Goal: Communication & Community: Answer question/provide support

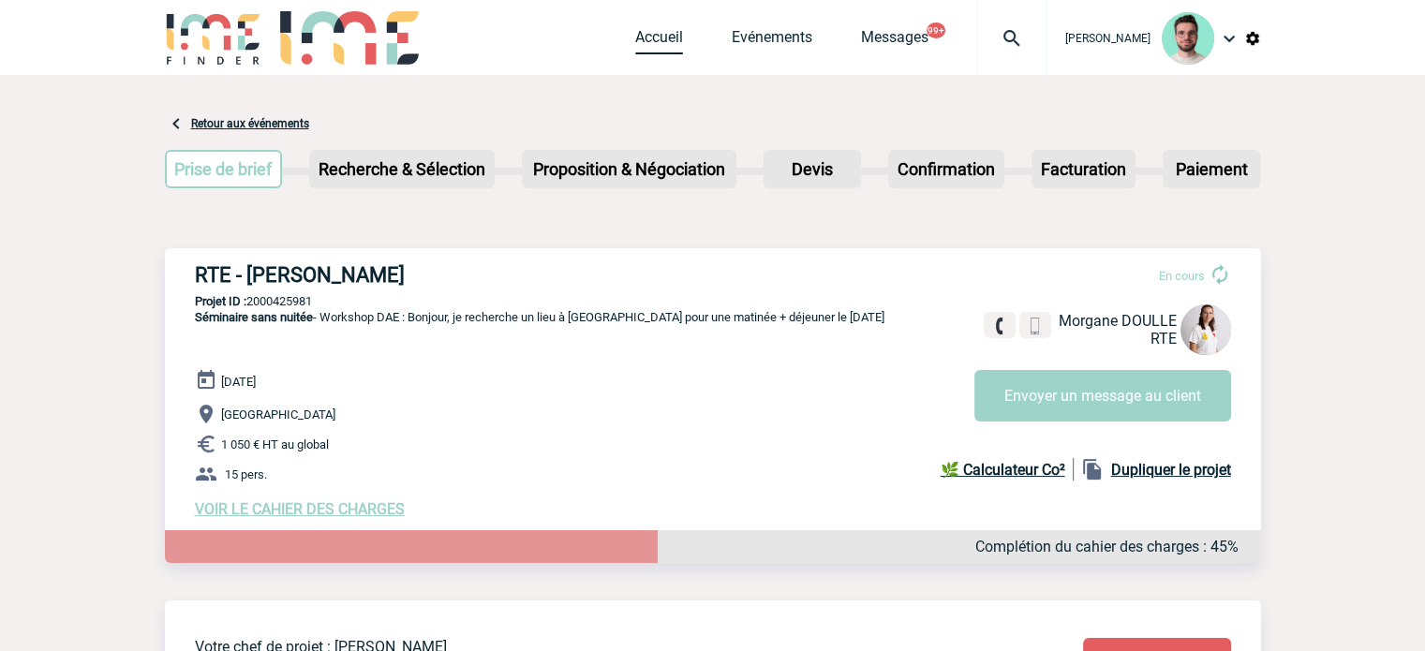
click at [647, 44] on link "Accueil" at bounding box center [659, 41] width 48 height 26
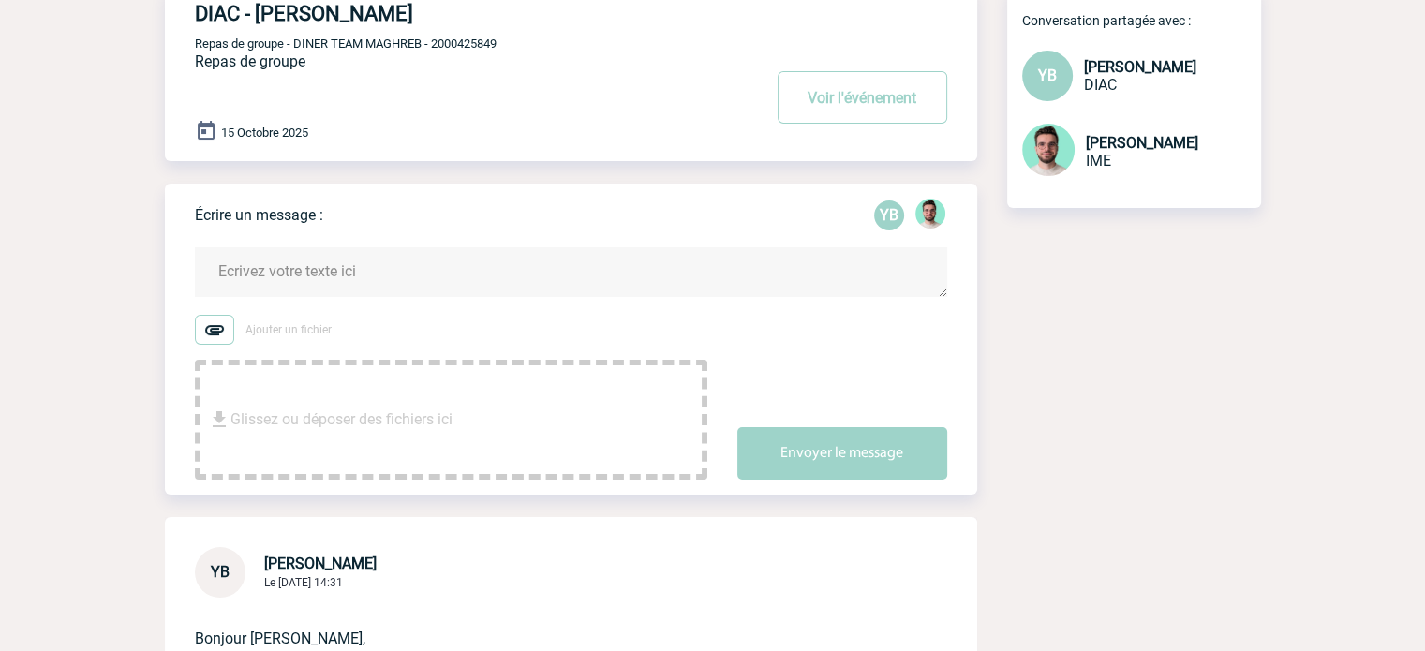
scroll to position [281, 0]
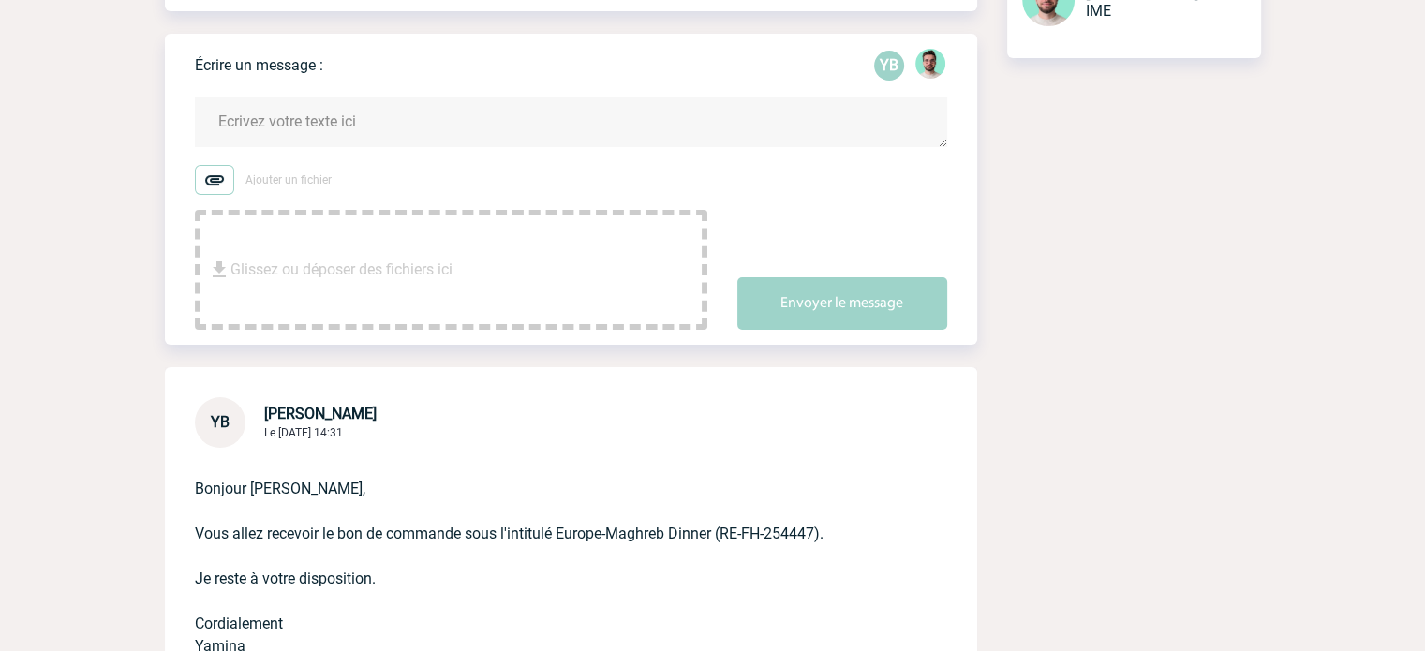
click at [629, 149] on form "Ajouter un fichier Glissez ou déposer des fichiers ici Envoyer le message" at bounding box center [586, 202] width 782 height 256
click at [630, 124] on textarea at bounding box center [571, 122] width 752 height 50
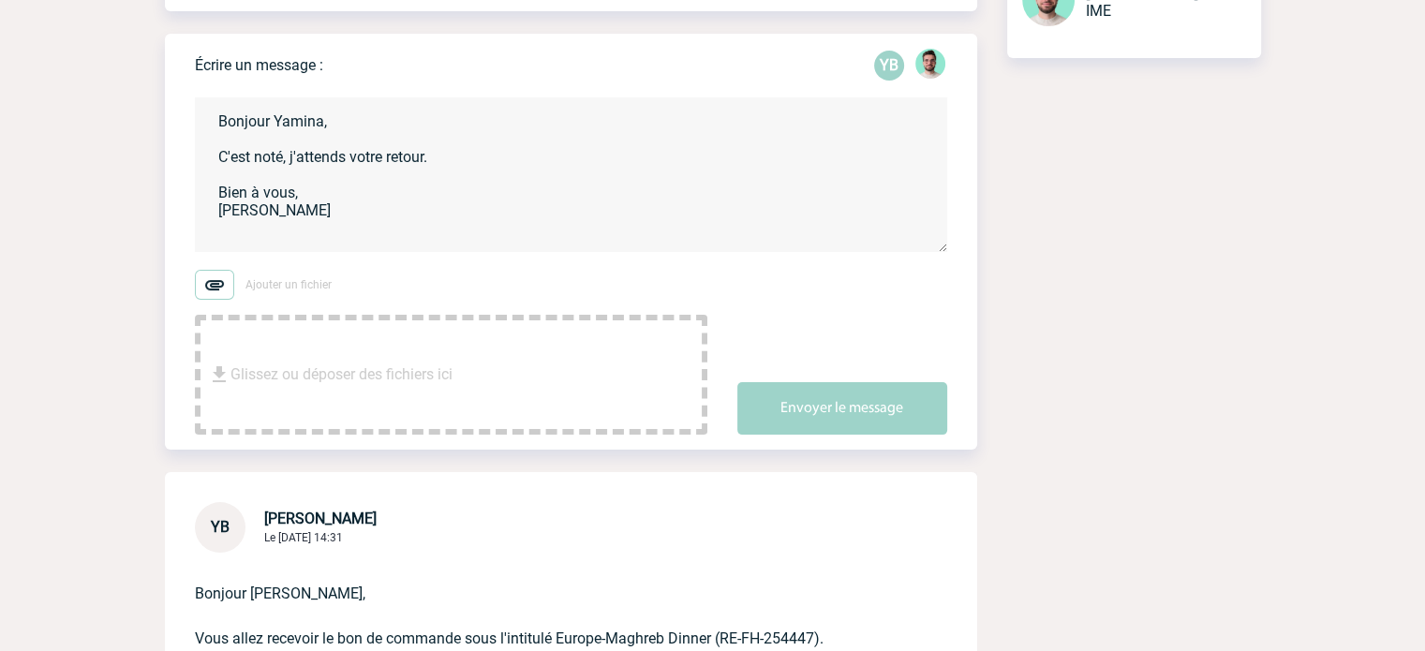
drag, startPoint x: 442, startPoint y: 153, endPoint x: 354, endPoint y: 156, distance: 88.1
click at [354, 156] on textarea "Bonjour Yamina, C'est noté, j'attends votre retour. Bien à vous, Benjamin" at bounding box center [571, 174] width 752 height 155
type textarea "Bonjour Yamina, C'est noté, j'attends de le recevoir. Bien à vous, Benjamin"
click at [808, 417] on button "Envoyer le message" at bounding box center [842, 408] width 210 height 52
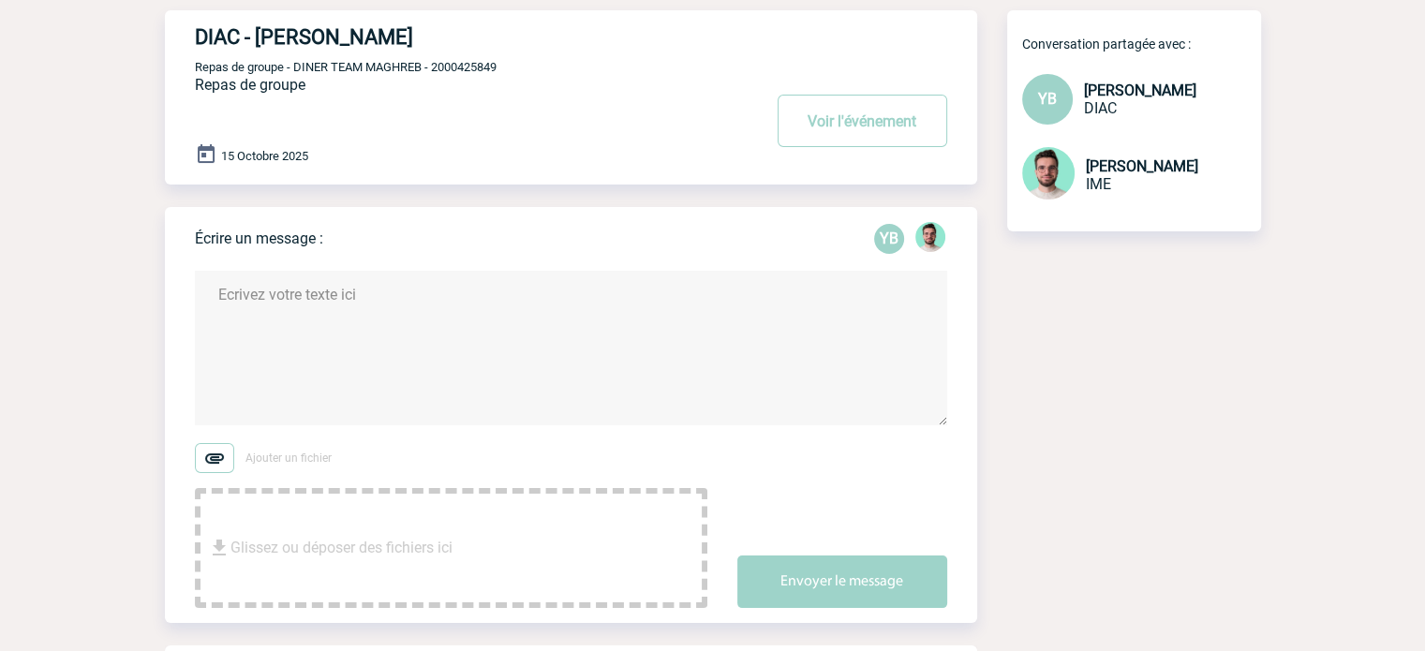
scroll to position [0, 0]
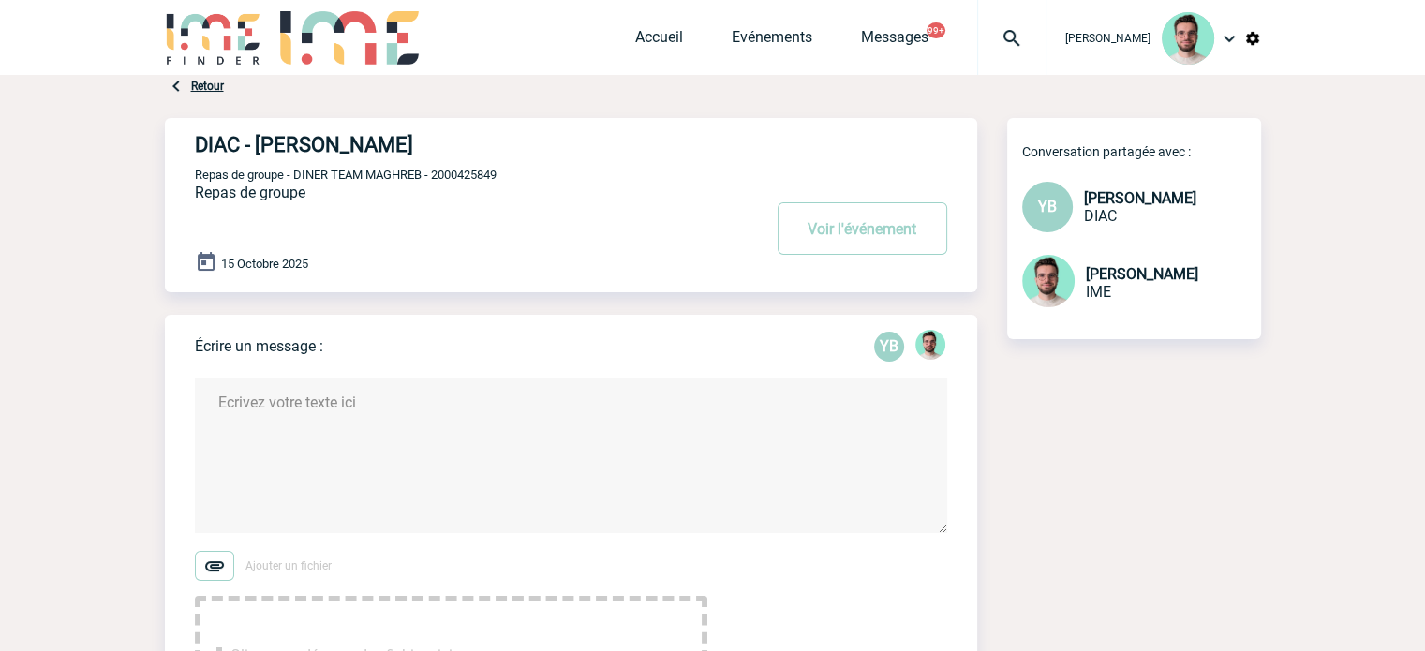
click at [872, 261] on div "15 Octobre 2025" at bounding box center [586, 264] width 782 height 26
click at [871, 239] on button "Voir l'événement" at bounding box center [863, 228] width 170 height 52
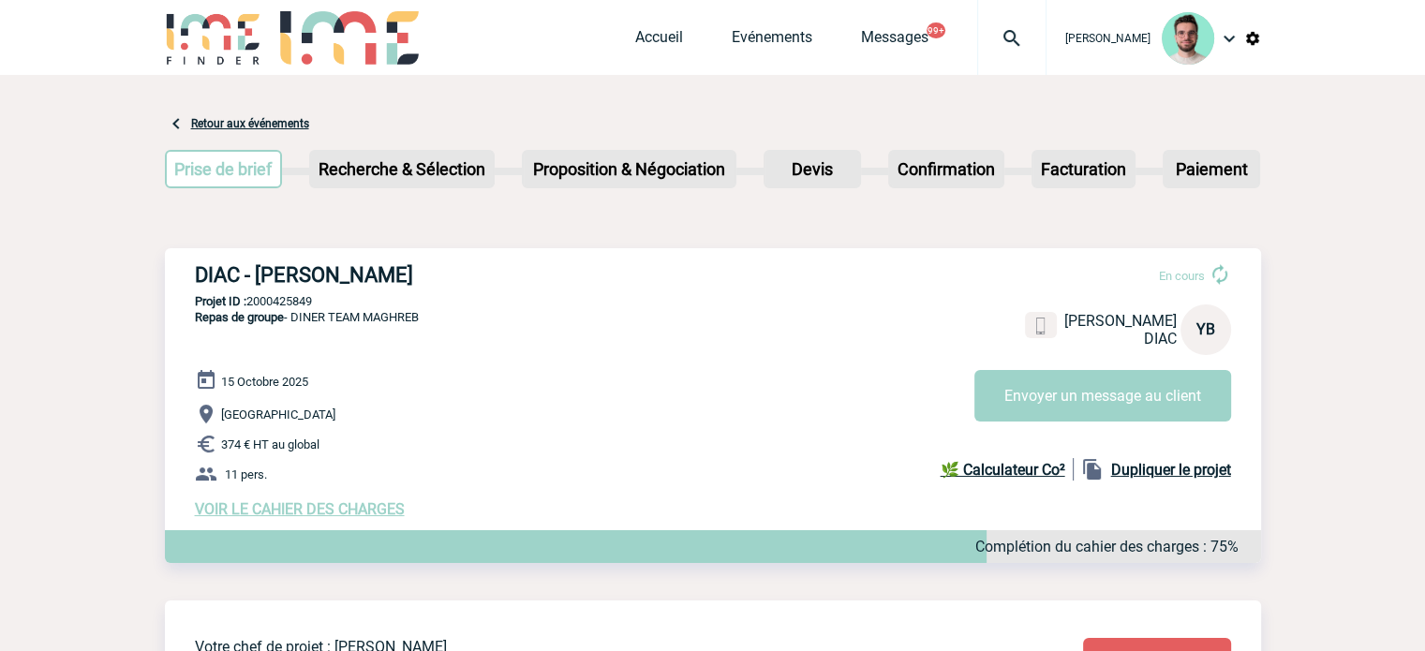
click at [978, 42] on img at bounding box center [1011, 38] width 67 height 22
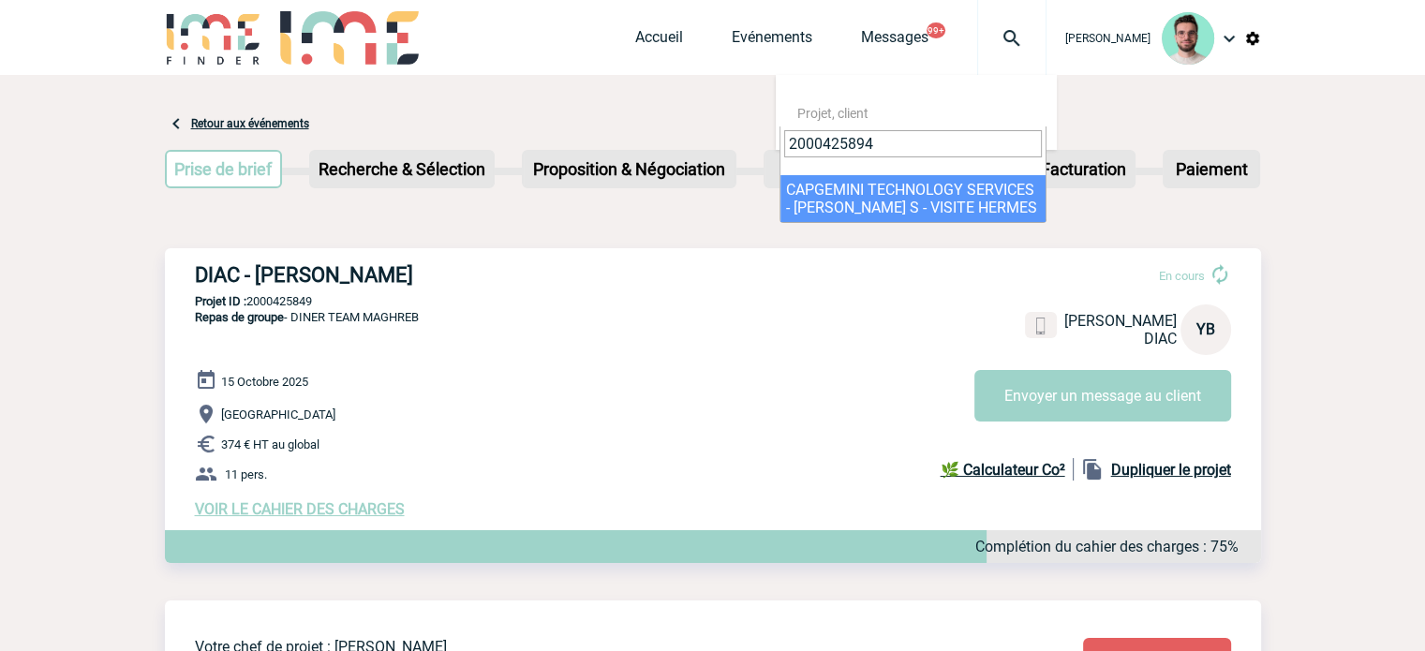
type input "2000425894"
select select "25395"
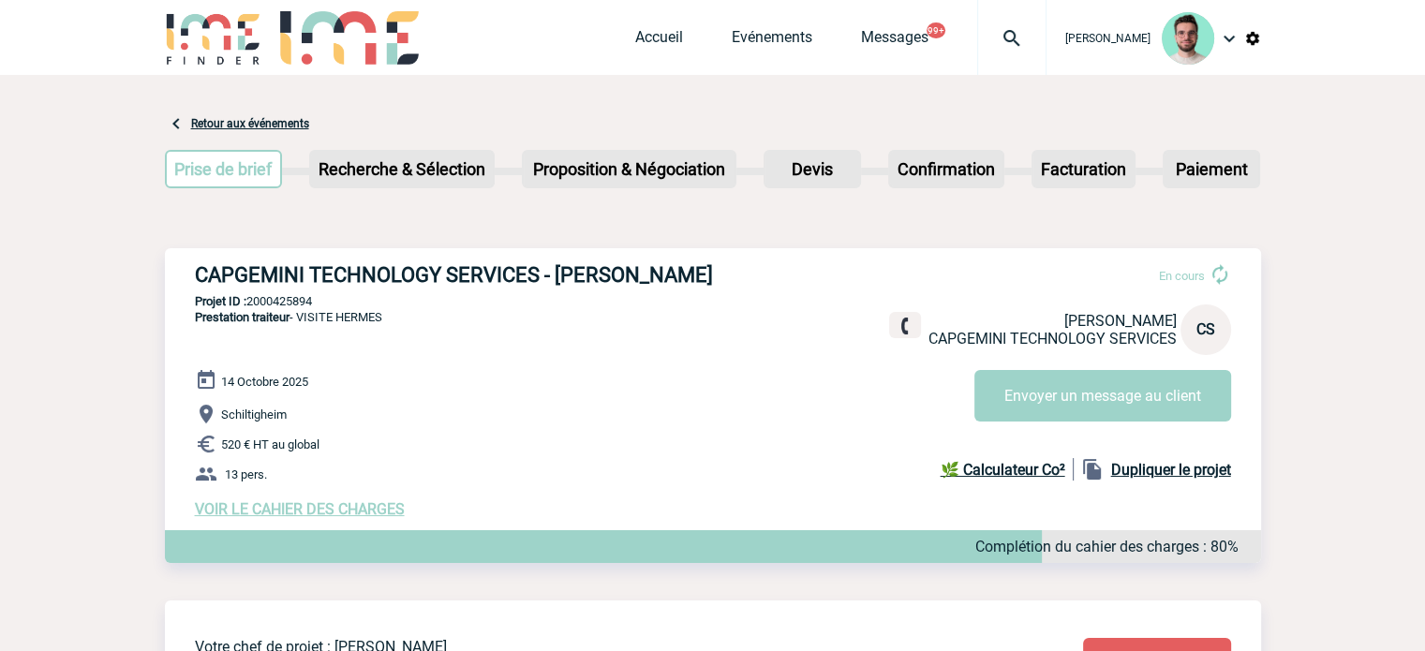
drag, startPoint x: 1341, startPoint y: 182, endPoint x: 1438, endPoint y: 111, distance: 120.1
click at [989, 22] on div at bounding box center [1011, 37] width 69 height 75
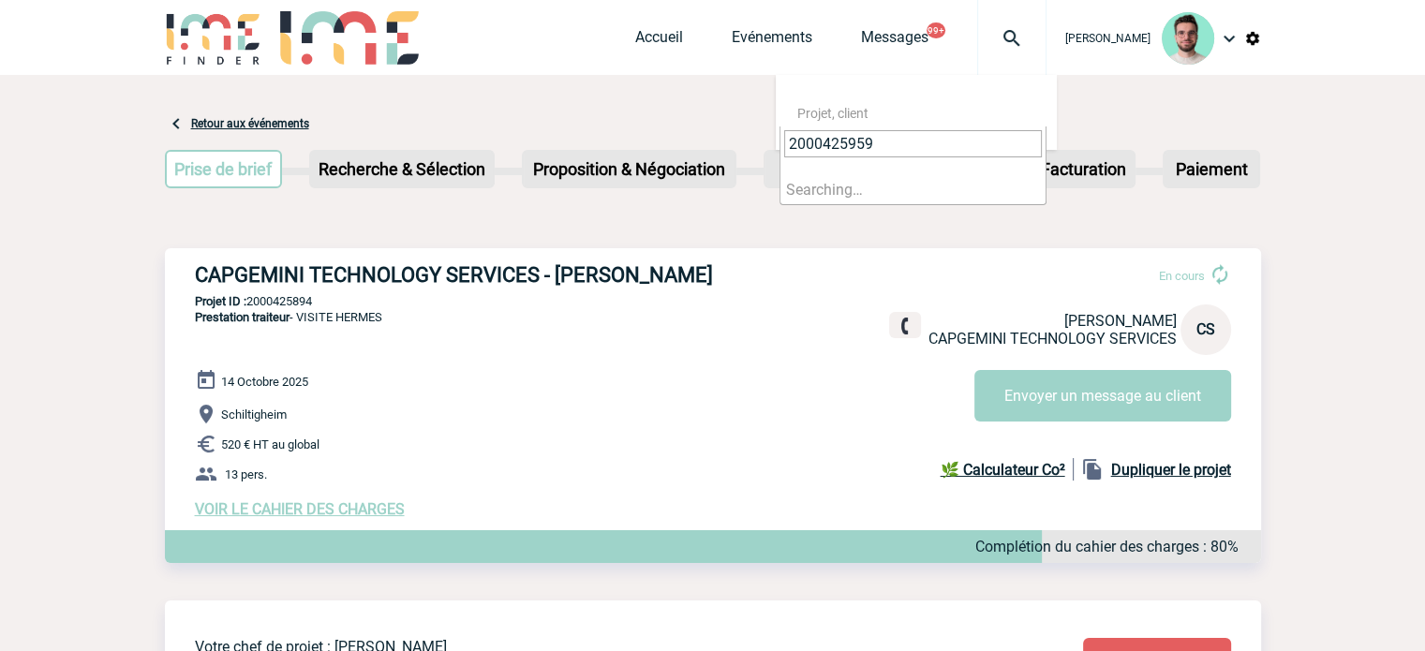
type input "2000425959"
select select "25460"
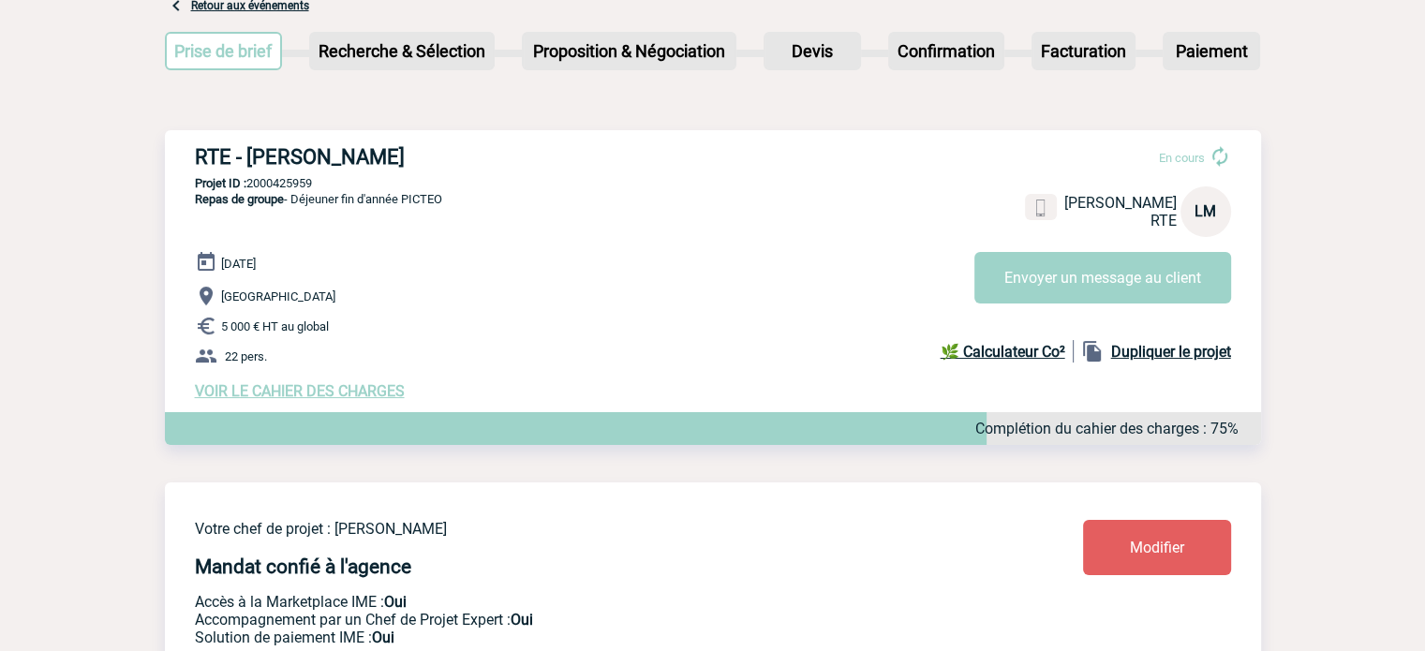
scroll to position [116, 0]
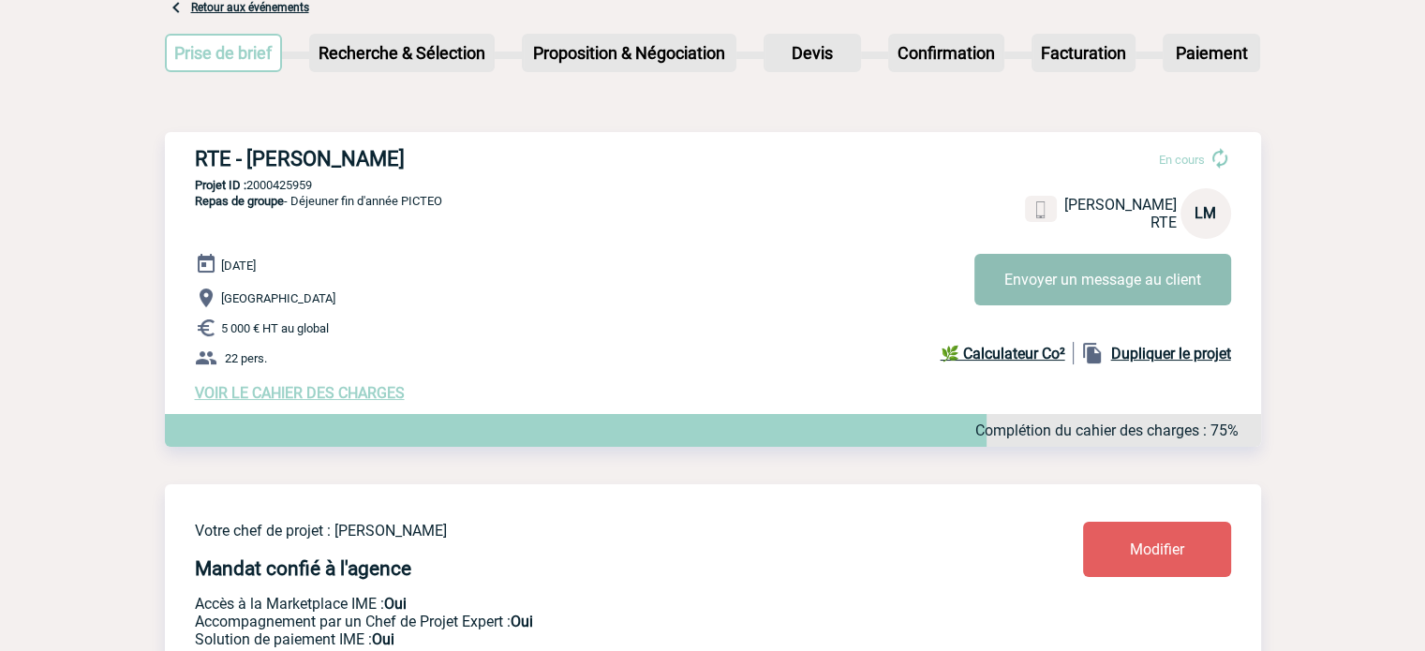
click at [1042, 300] on button "Envoyer un message au client" at bounding box center [1102, 280] width 257 height 52
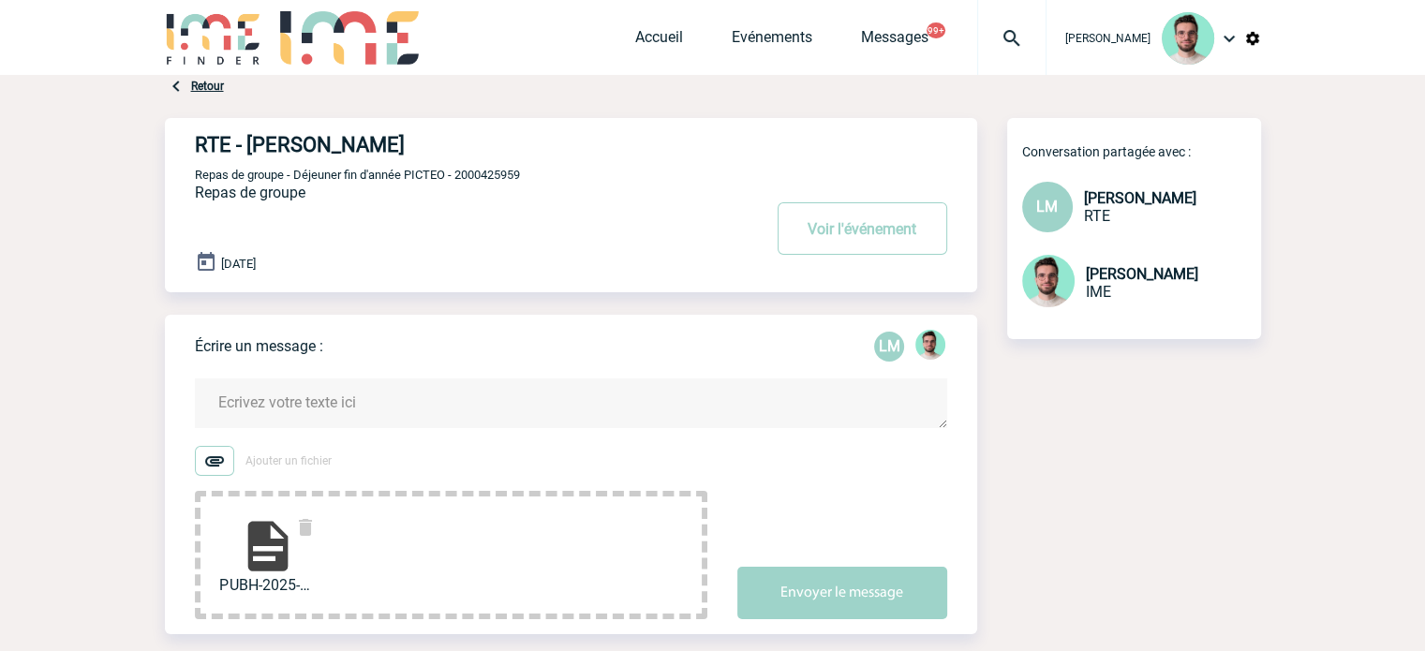
click at [365, 407] on textarea at bounding box center [571, 404] width 752 height 50
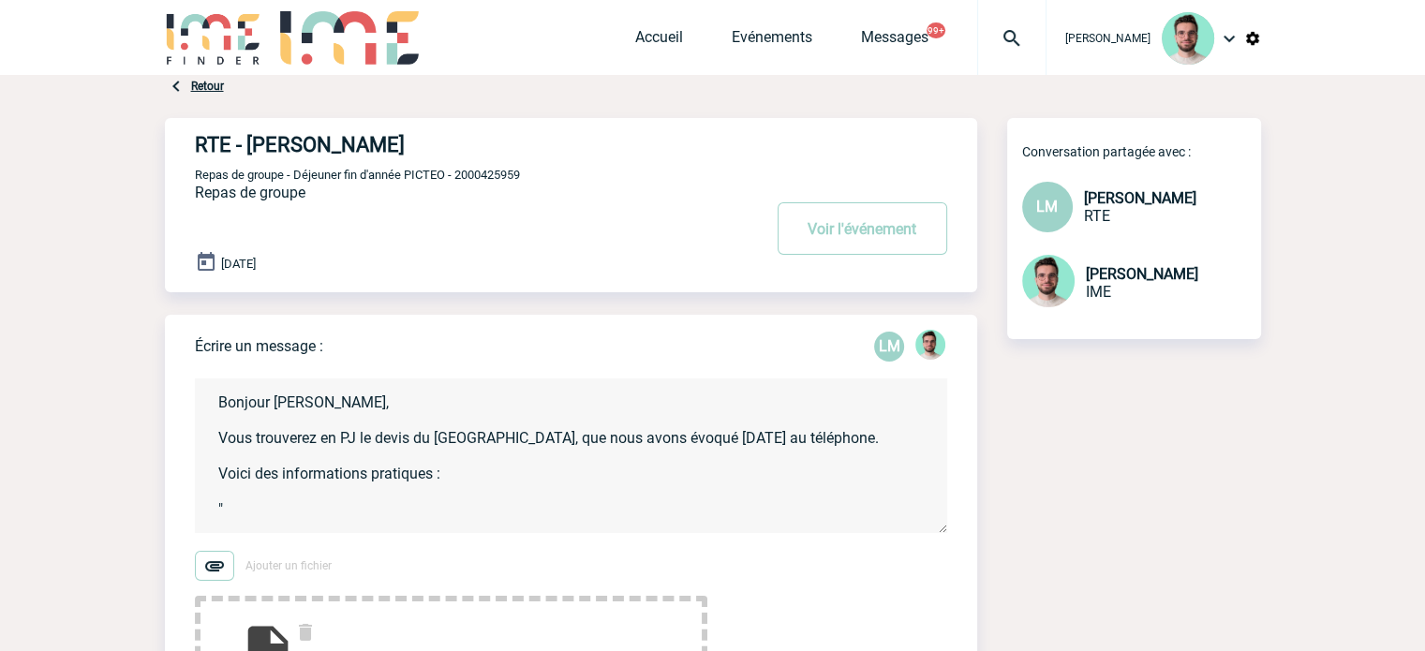
paste textarea "Je vous informe que nous demandons la répartition exacte des entrées, plats et …"
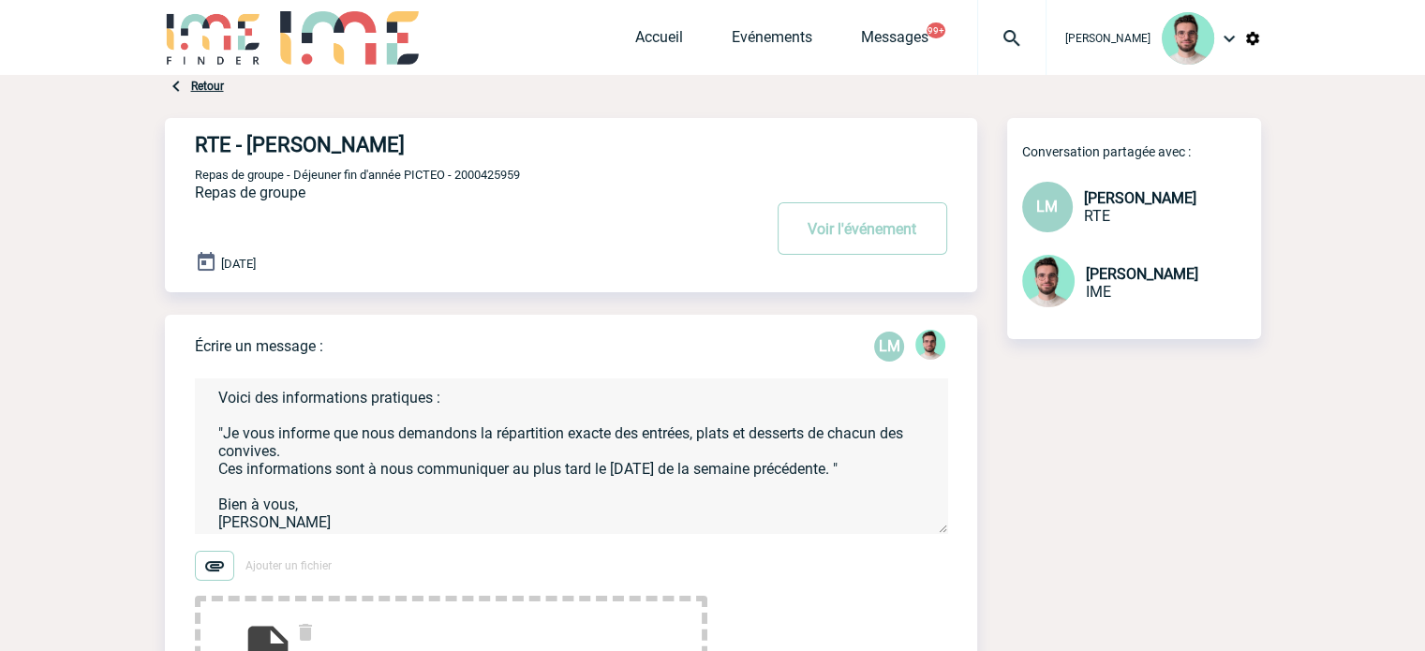
scroll to position [281, 0]
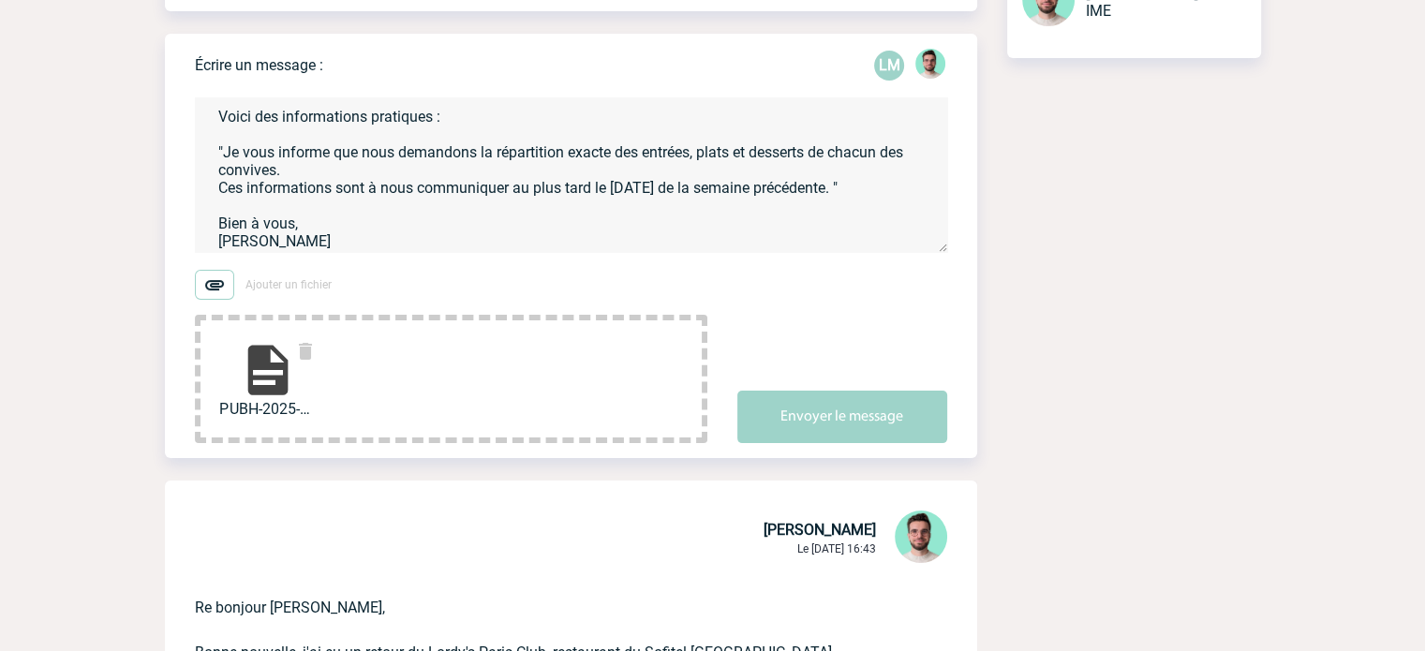
type textarea "Bonjour [PERSON_NAME], Vous trouverez en PJ le devis du [GEOGRAPHIC_DATA], que …"
click at [870, 448] on div "Écrire un message : LM Bonjour [PERSON_NAME], Vous trouverez en PJ le devis du …" at bounding box center [586, 246] width 782 height 424
click at [866, 424] on button "Envoyer le message" at bounding box center [842, 417] width 210 height 52
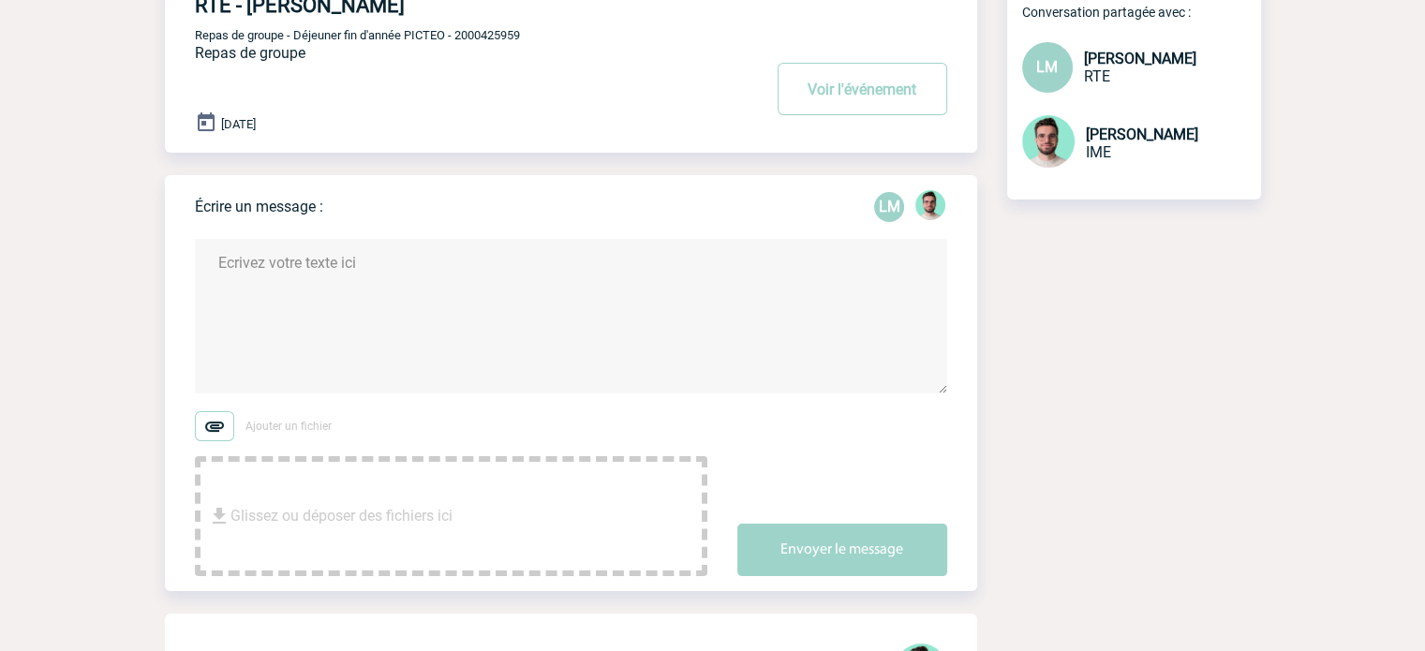
scroll to position [0, 0]
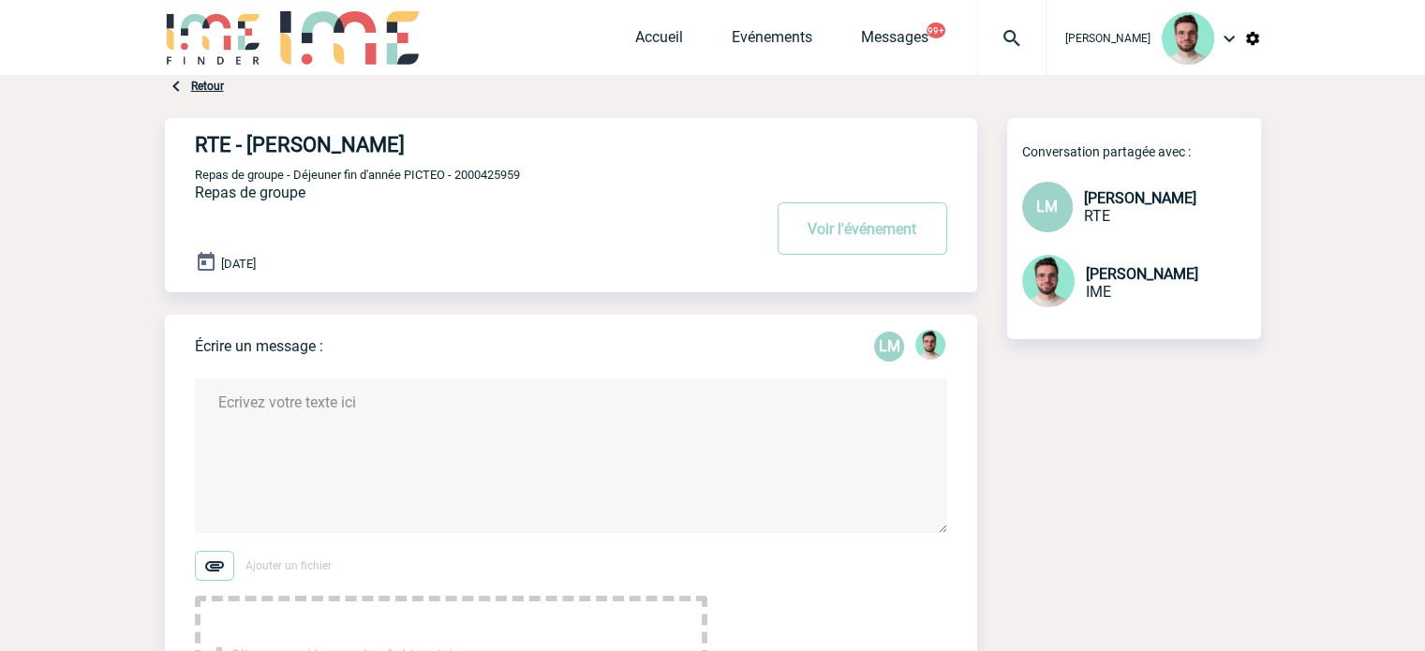
click at [480, 164] on div "RTE - [PERSON_NAME] Voir l'événement Repas de groupe - Déjeuner fin d'année PIC…" at bounding box center [586, 197] width 782 height 159
click at [498, 179] on span "Repas de groupe - Déjeuner fin d'année PICTEO - 2000425959" at bounding box center [357, 175] width 325 height 14
copy span "2000425959"
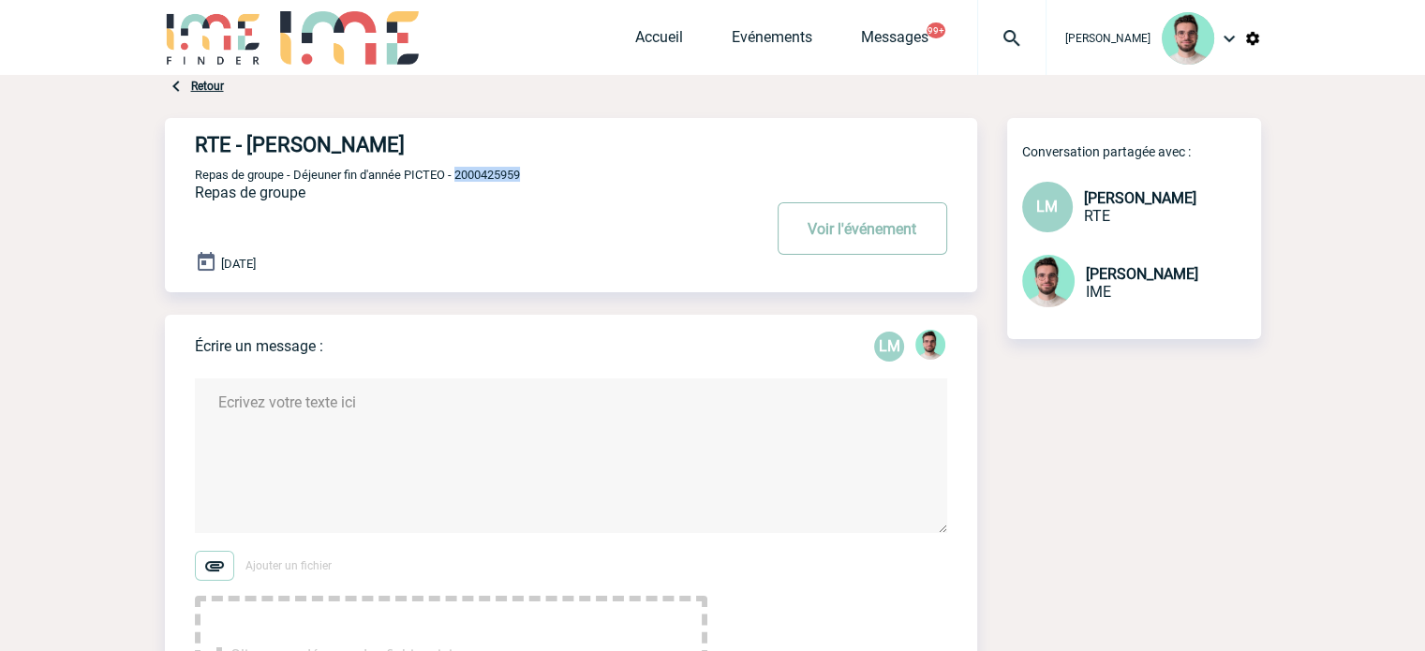
click at [786, 226] on button "Voir l'événement" at bounding box center [863, 228] width 170 height 52
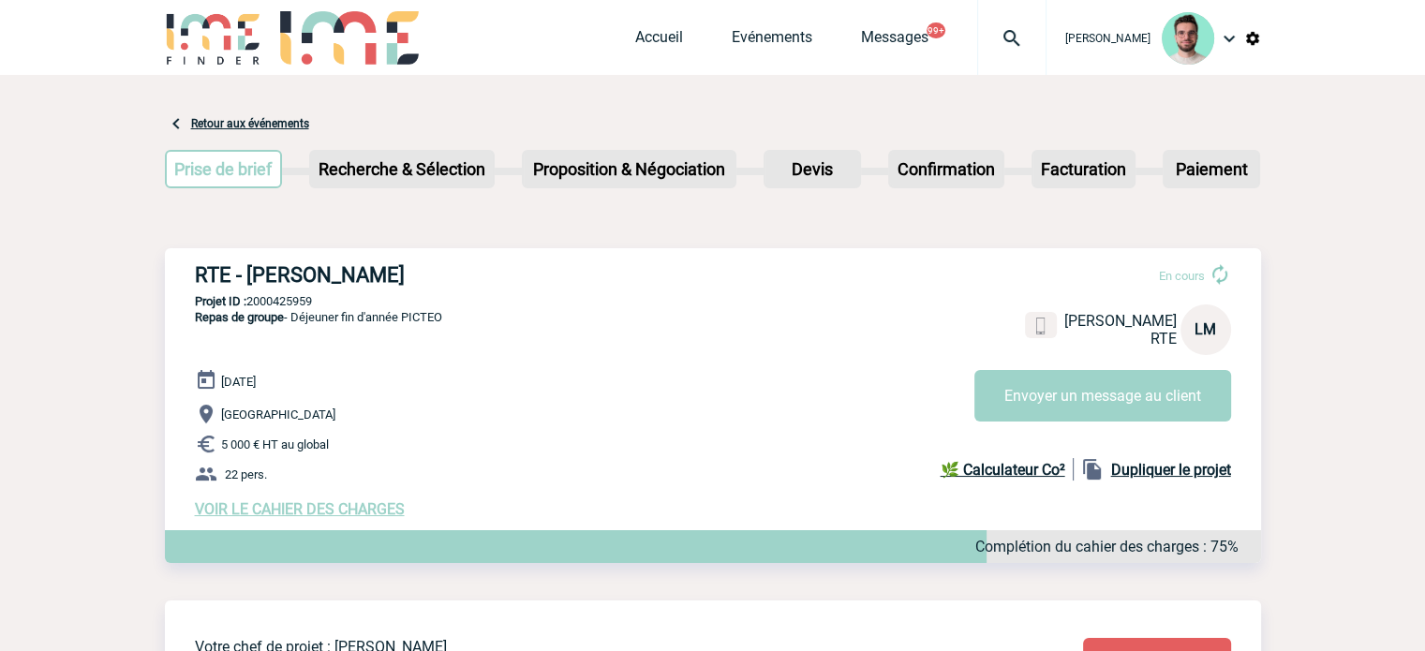
click at [1019, 34] on img at bounding box center [1011, 38] width 67 height 22
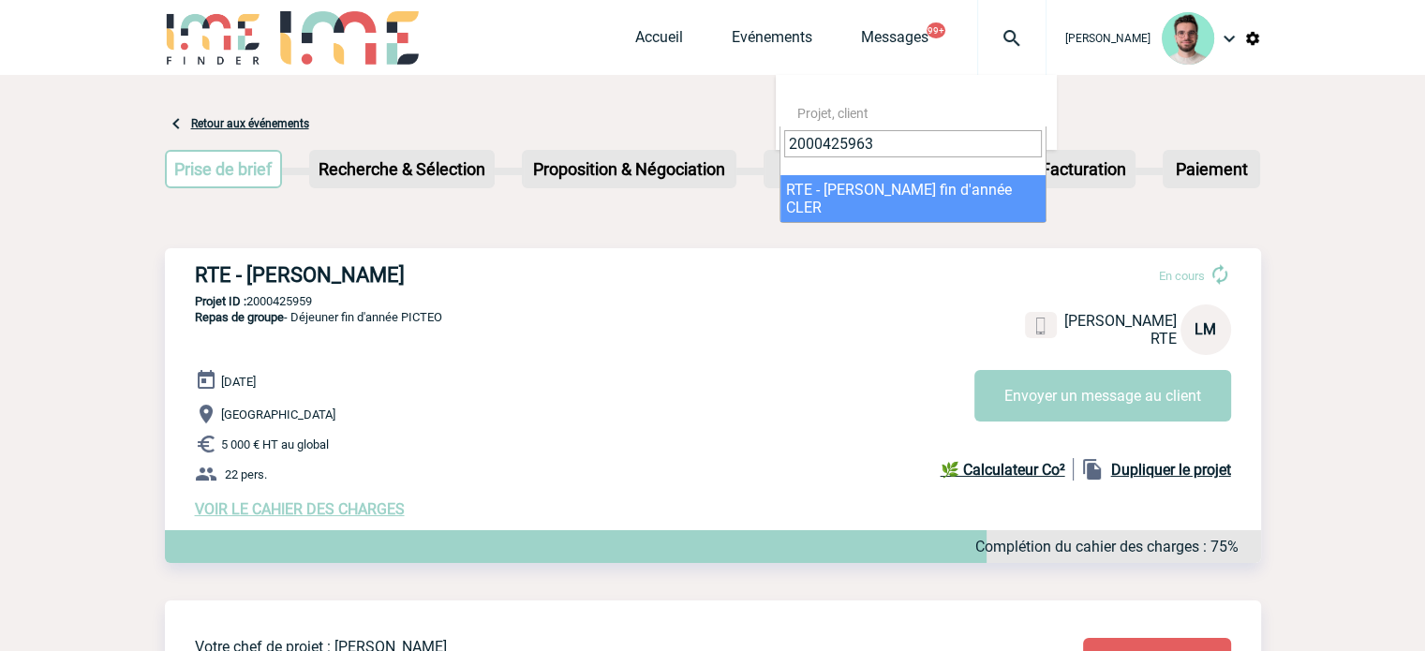
type input "2000425963"
select select "25464"
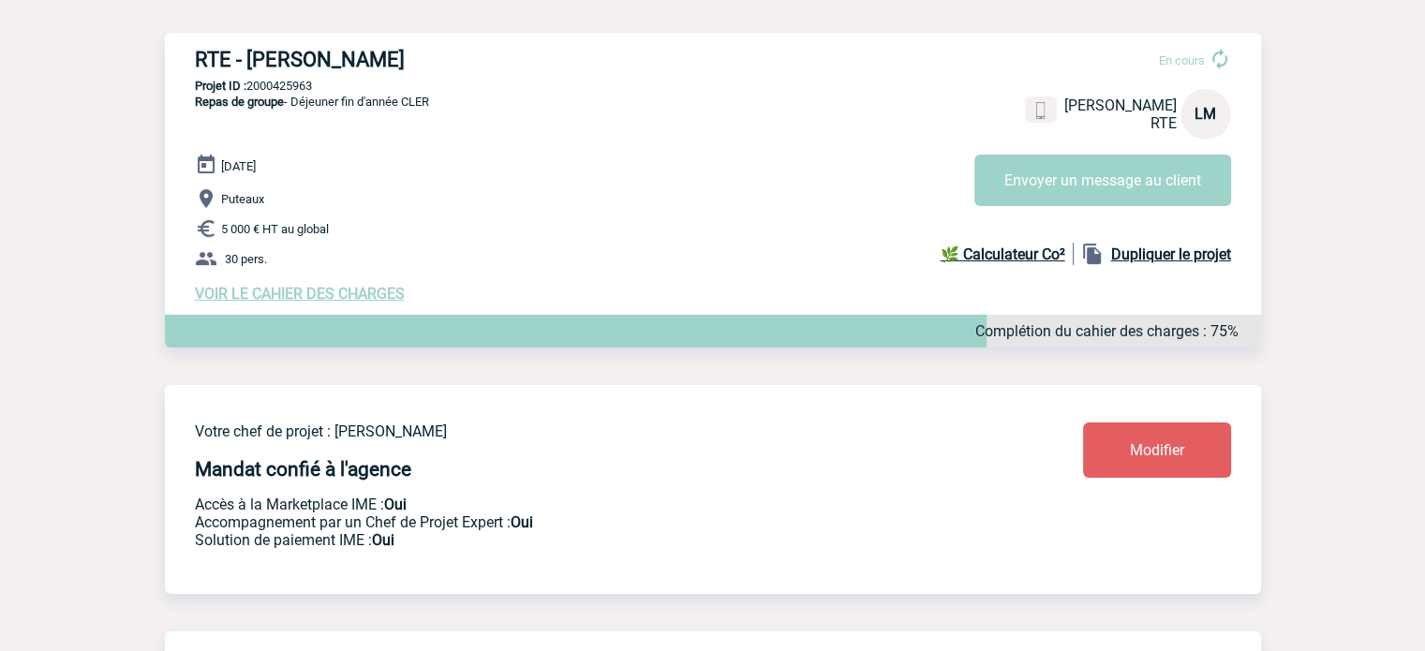
scroll to position [375, 0]
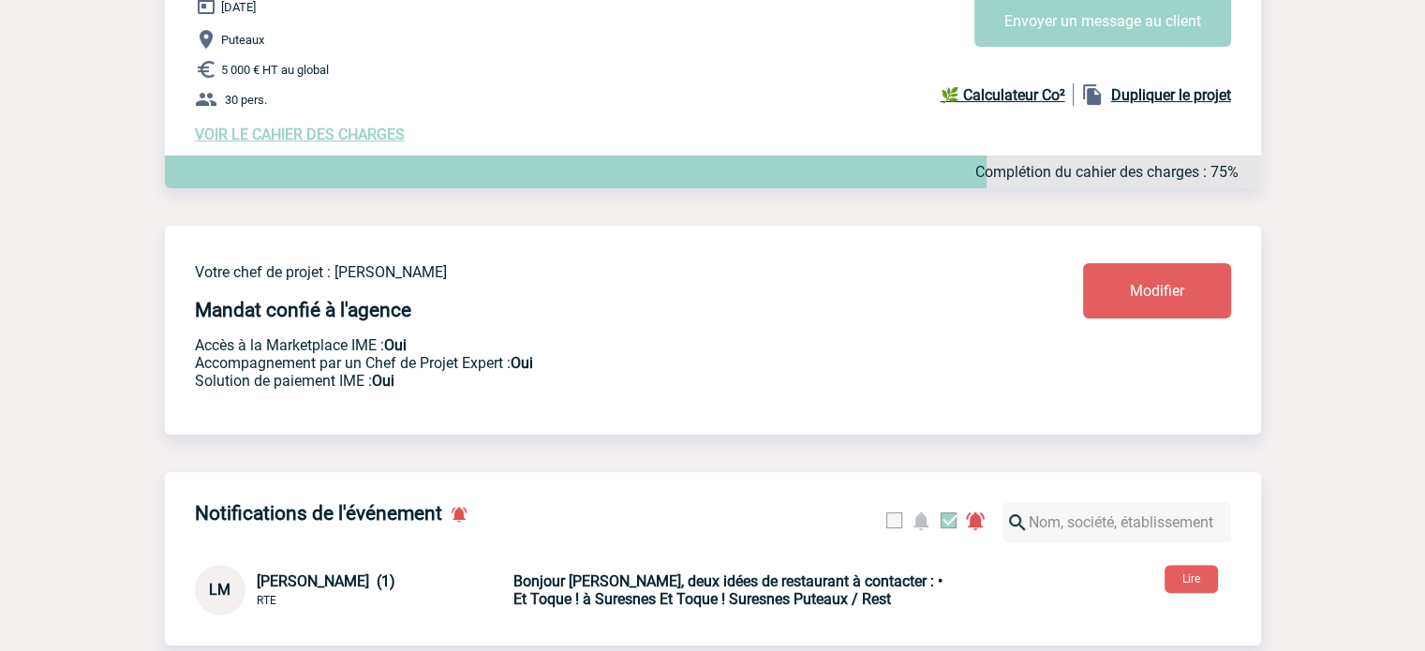
drag, startPoint x: 602, startPoint y: 256, endPoint x: 631, endPoint y: 255, distance: 29.1
click at [602, 256] on div "Votre chef de projet : [PERSON_NAME] confié à l'agence Accès à la Marketplace I…" at bounding box center [713, 315] width 1096 height 179
click at [1062, 29] on button "Envoyer un message au client" at bounding box center [1102, 21] width 257 height 52
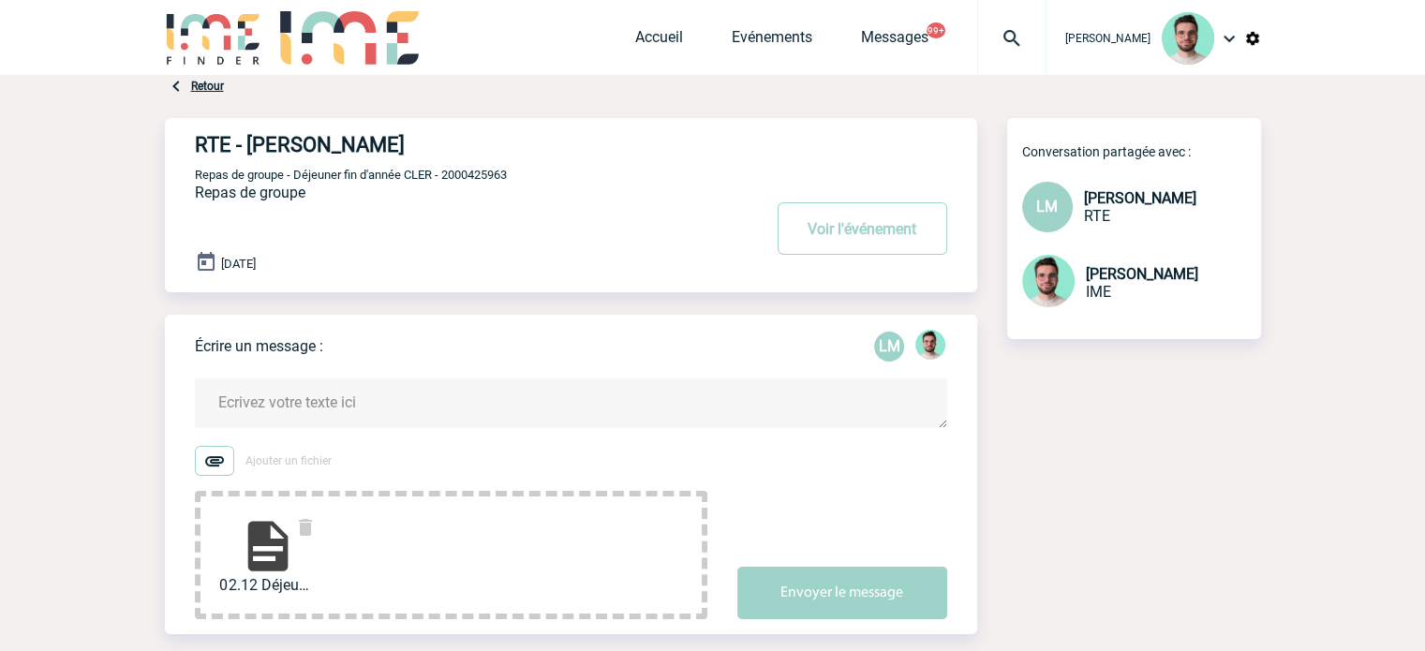
click at [332, 408] on textarea at bounding box center [571, 404] width 752 height 50
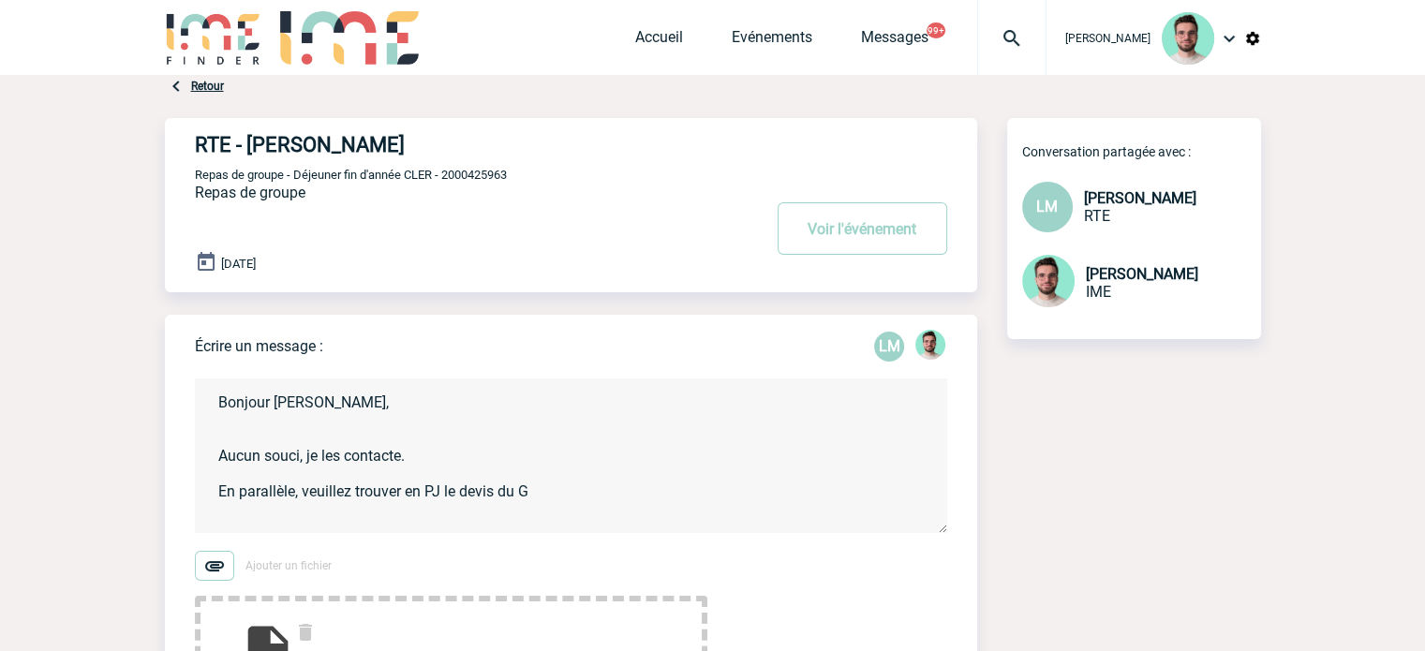
drag, startPoint x: 543, startPoint y: 416, endPoint x: 548, endPoint y: 498, distance: 81.7
click at [543, 416] on textarea "Bonjour Lydie, Aucun souci, je les contacte. En parallèle, veuillez trouver en …" at bounding box center [571, 456] width 752 height 155
click at [557, 487] on textarea "Bonjour Lydie, Aucun souci, je les contacte. En parallèle, veuillez trouver en …" at bounding box center [571, 456] width 752 height 155
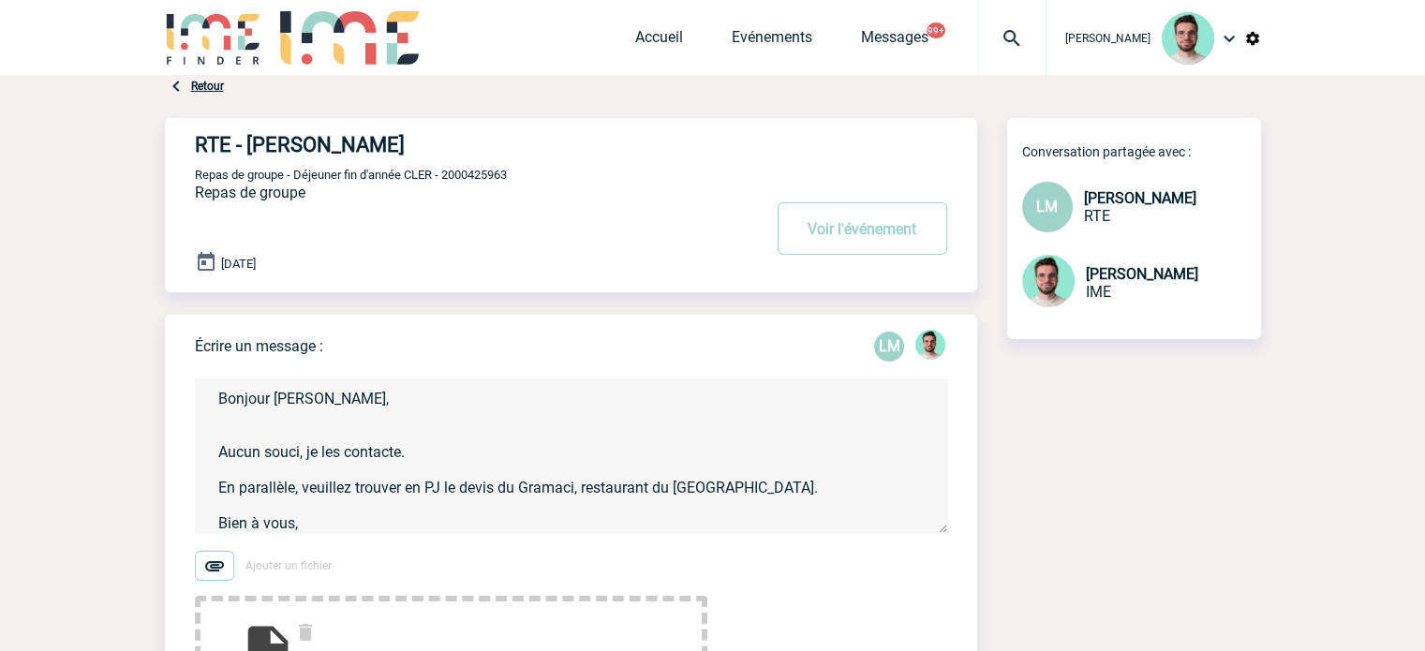
scroll to position [22, 0]
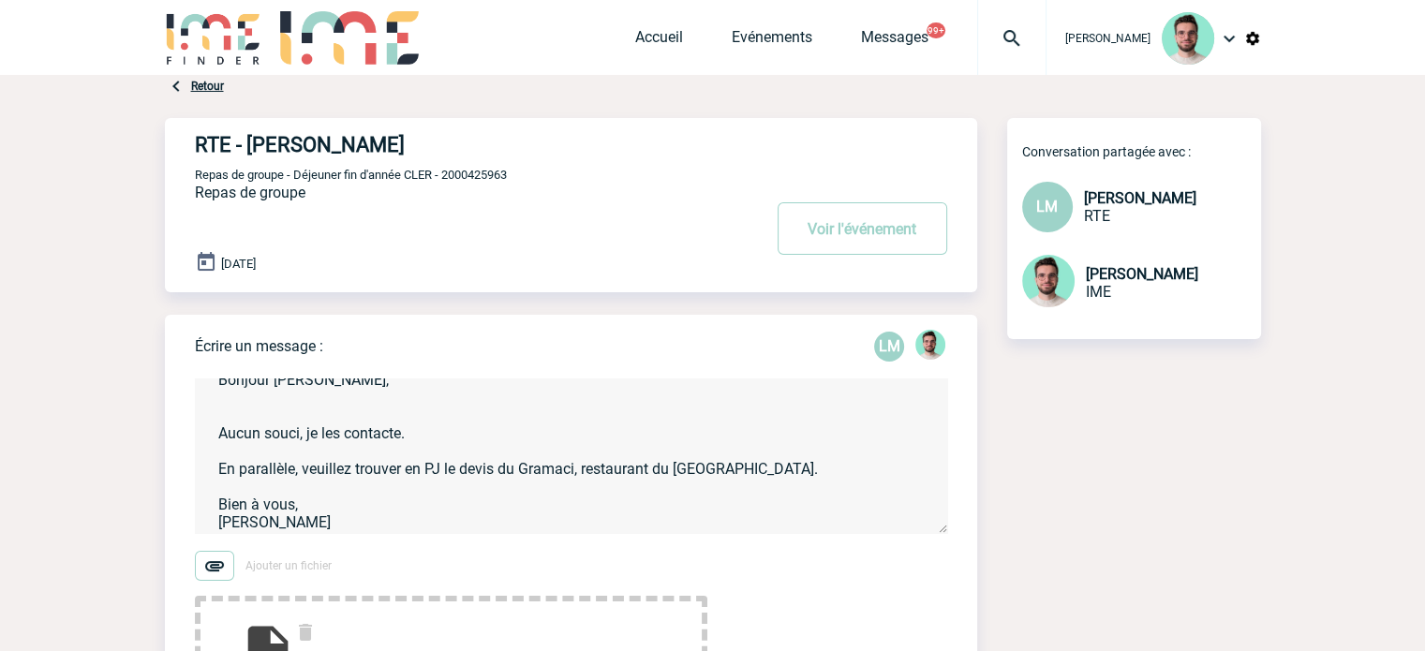
type textarea "Bonjour Lydie, Aucun souci, je les contacte. En parallèle, veuillez trouver en …"
click at [341, 325] on div "Écrire un message : LM Bonjour Lydie, Aucun souci, je les contacte. En parallèl…" at bounding box center [586, 527] width 782 height 424
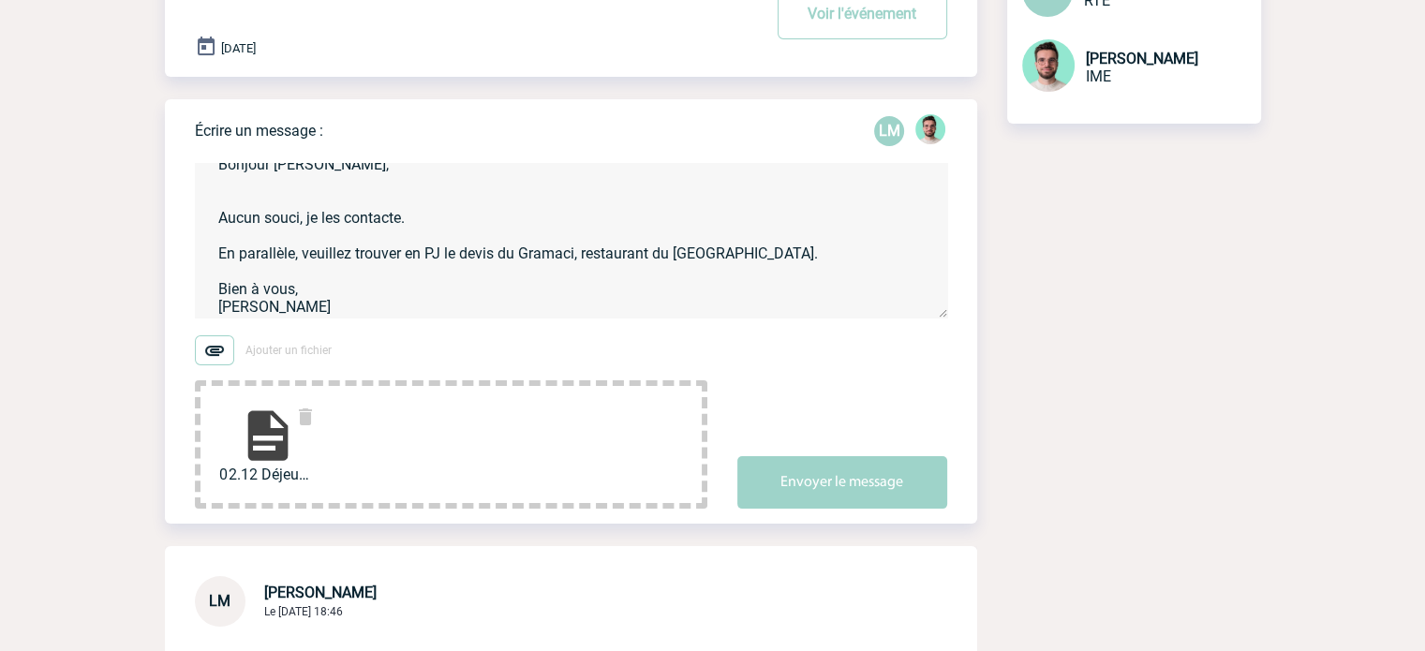
scroll to position [468, 0]
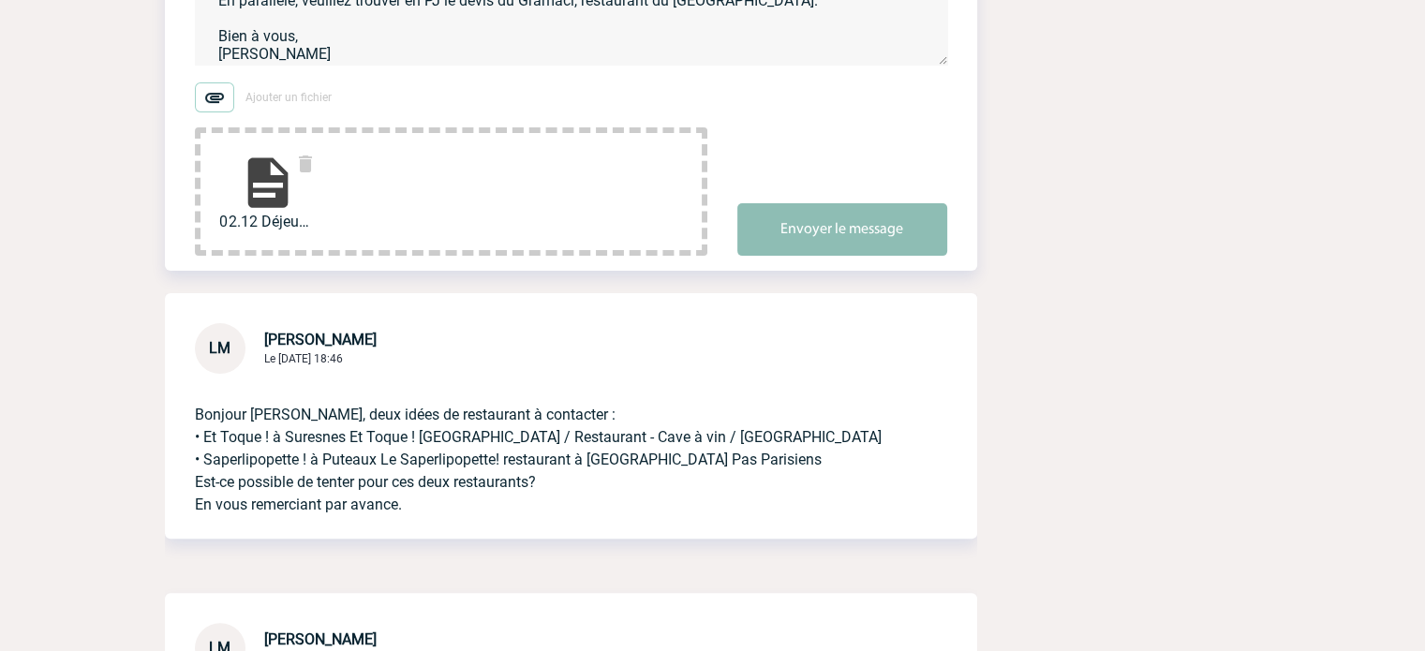
click at [821, 216] on button "Envoyer le message" at bounding box center [842, 229] width 210 height 52
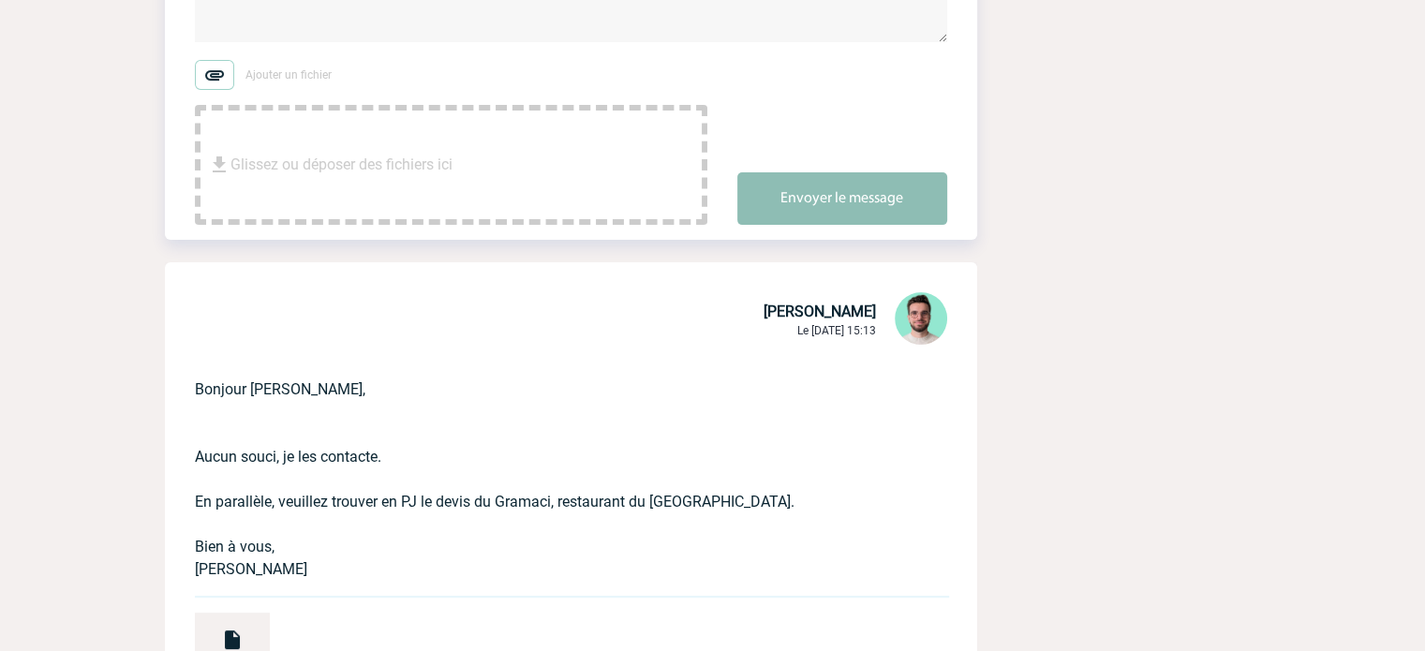
scroll to position [0, 0]
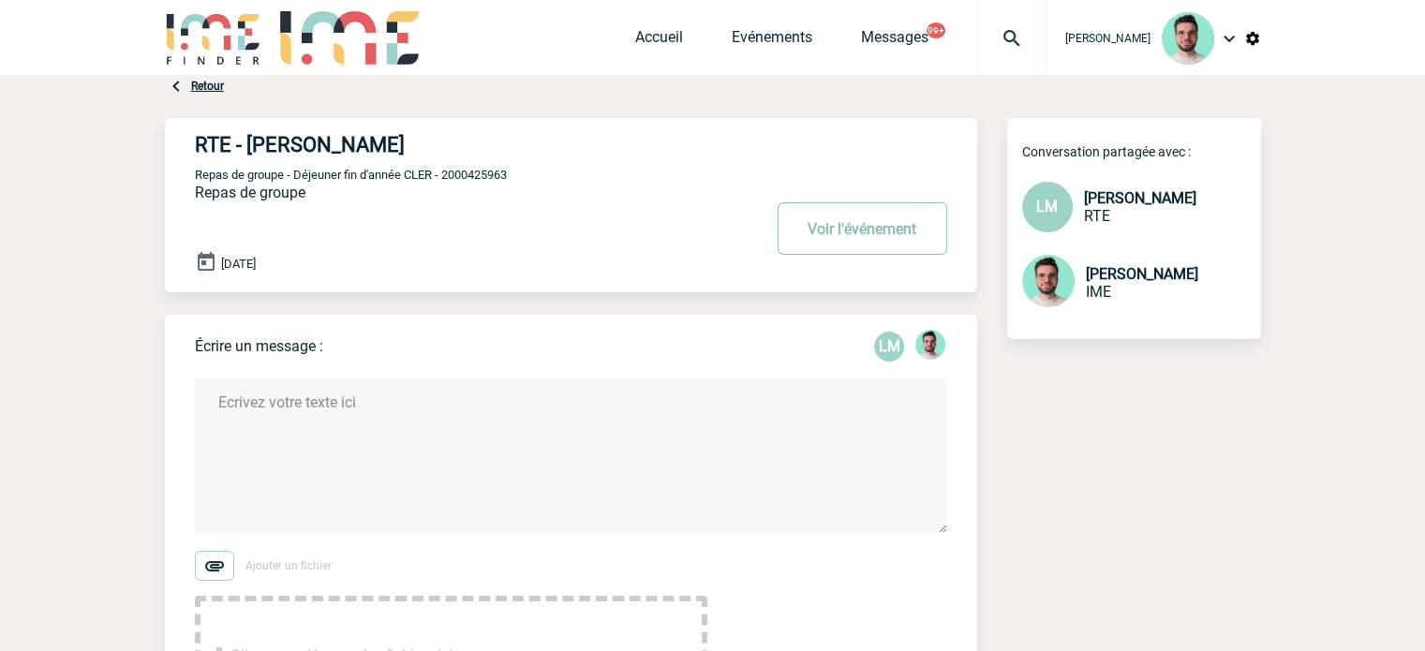
click at [875, 214] on button "Voir l'événement" at bounding box center [863, 228] width 170 height 52
